Goal: Transaction & Acquisition: Obtain resource

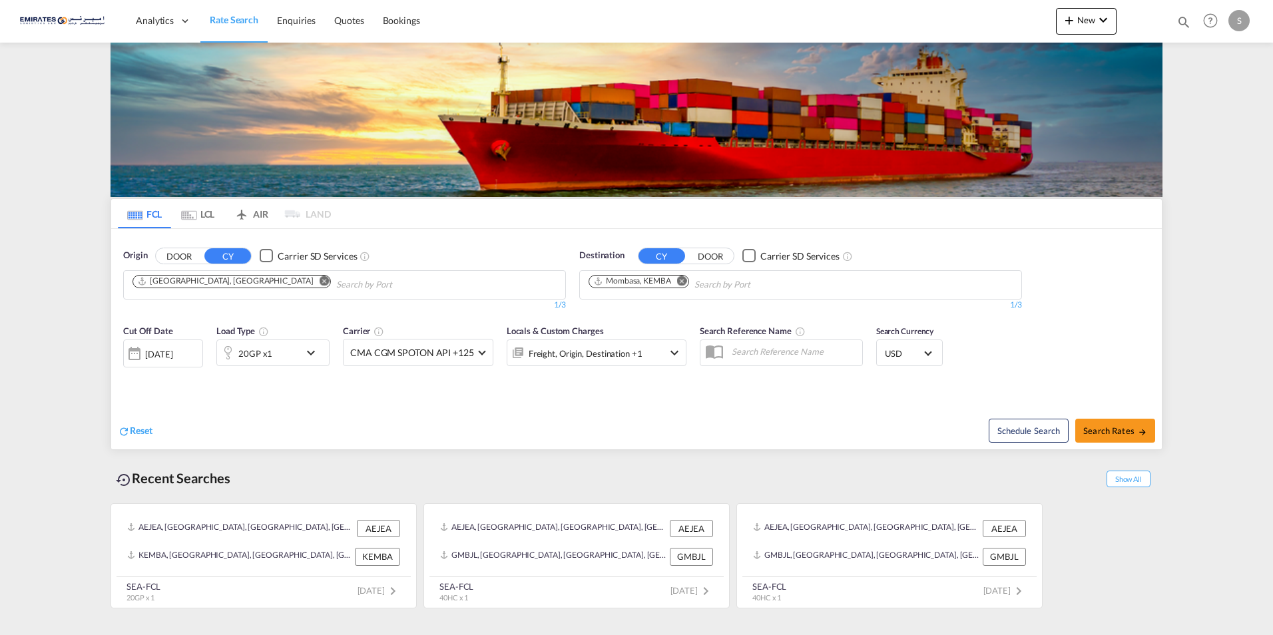
click at [684, 278] on md-icon "Remove" at bounding box center [682, 281] width 10 height 10
click at [645, 284] on body "Analytics Dashboard Rate Search Enquiries Quotes Bookings" at bounding box center [636, 317] width 1273 height 635
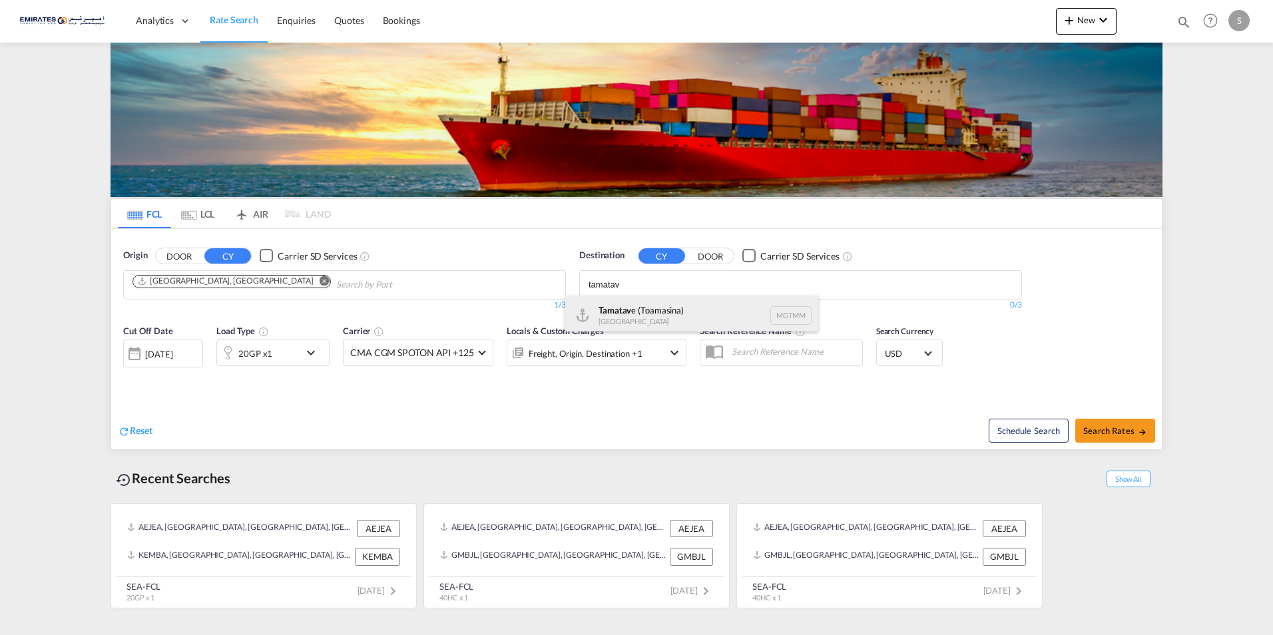
type input "tamatav"
click at [638, 318] on div "[PERSON_NAME] e (Toamasina) [GEOGRAPHIC_DATA] MGTMM" at bounding box center [691, 316] width 253 height 40
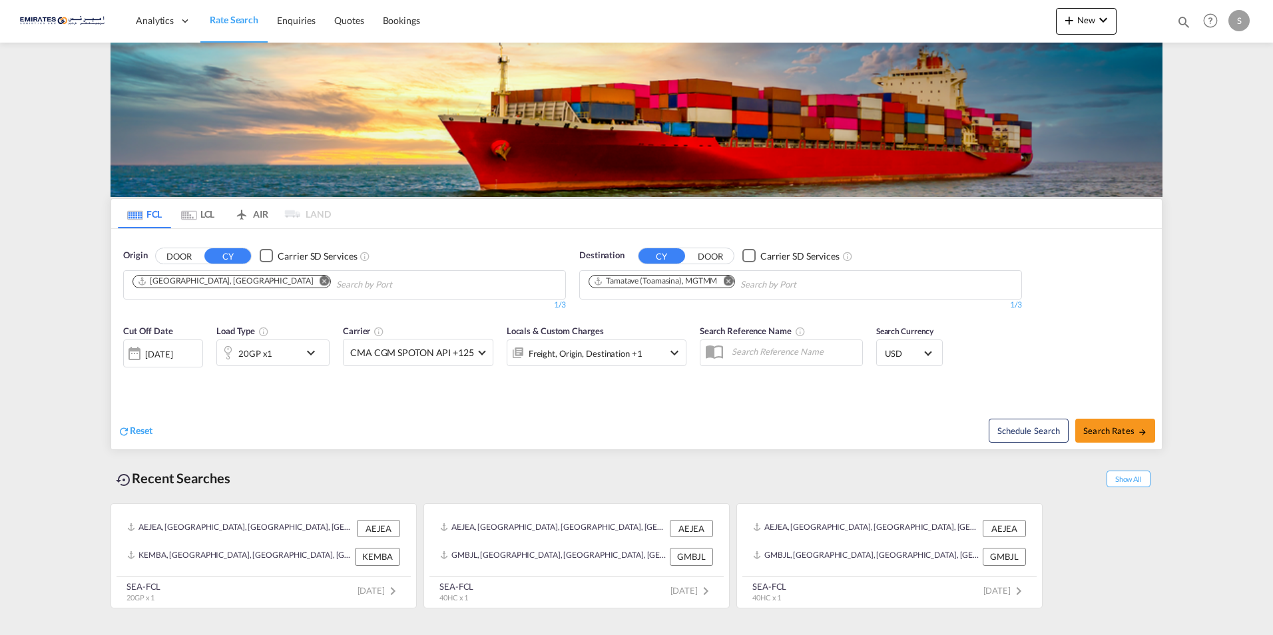
click at [312, 356] on md-icon "icon-chevron-down" at bounding box center [314, 353] width 23 height 16
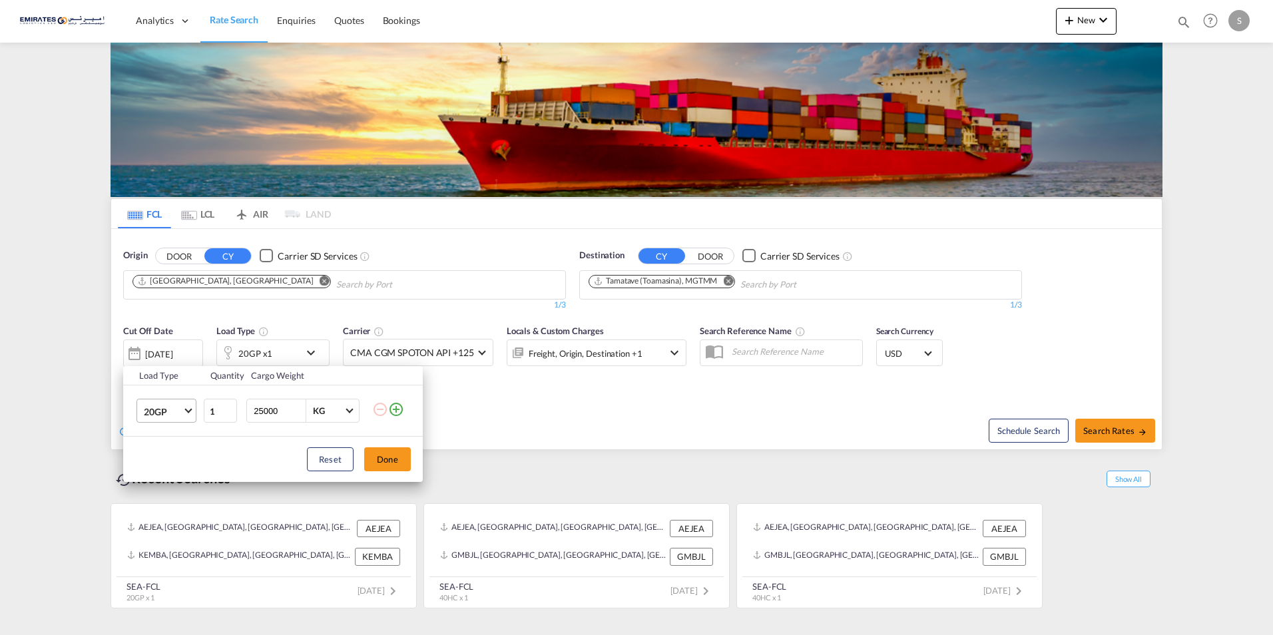
click at [187, 412] on md-select-value "20GP" at bounding box center [168, 410] width 53 height 23
click at [162, 471] on div "40HC" at bounding box center [156, 475] width 25 height 13
drag, startPoint x: 281, startPoint y: 410, endPoint x: 207, endPoint y: 411, distance: 73.9
click at [207, 411] on tr "40HC 1 25000 KG KG" at bounding box center [273, 411] width 300 height 51
type input "12000"
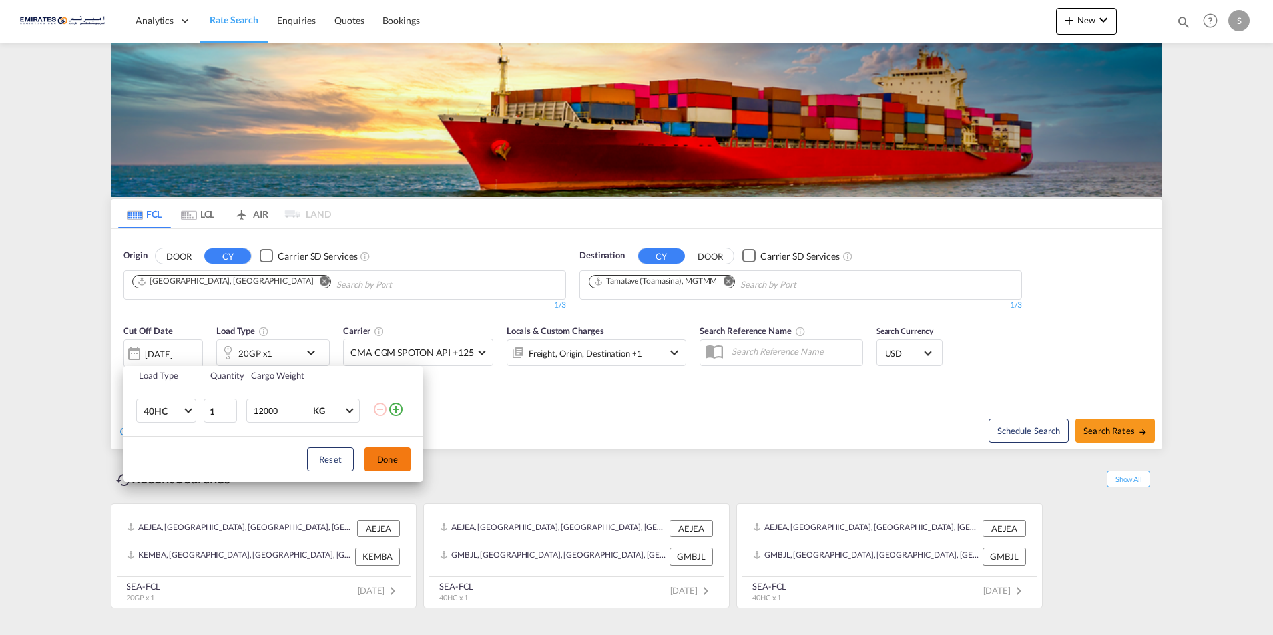
click at [398, 465] on button "Done" at bounding box center [387, 459] width 47 height 24
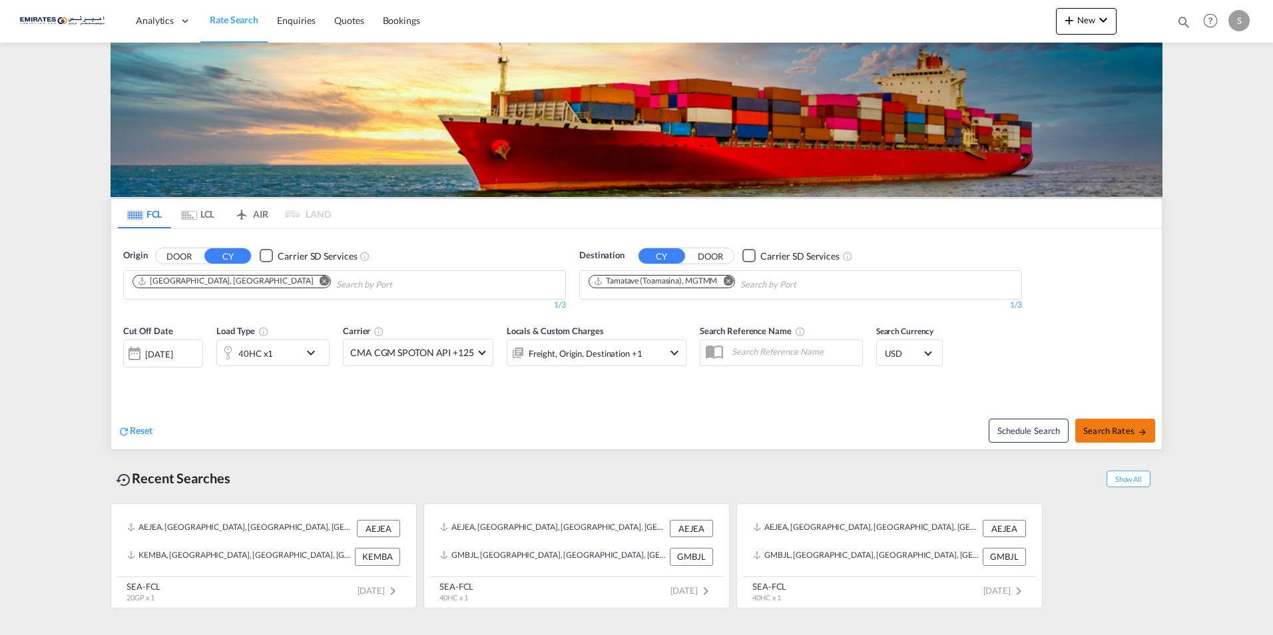
click at [1108, 427] on span "Search Rates" at bounding box center [1115, 430] width 64 height 11
type input "AEJEA to MGTMM / [DATE]"
